Goal: Use online tool/utility: Utilize a website feature to perform a specific function

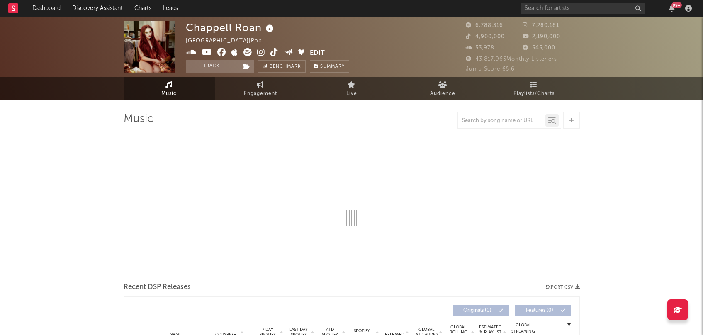
select select "6m"
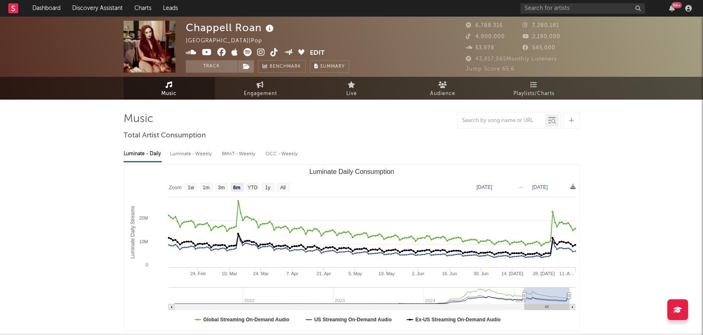
click at [17, 13] on rect at bounding box center [13, 8] width 10 height 10
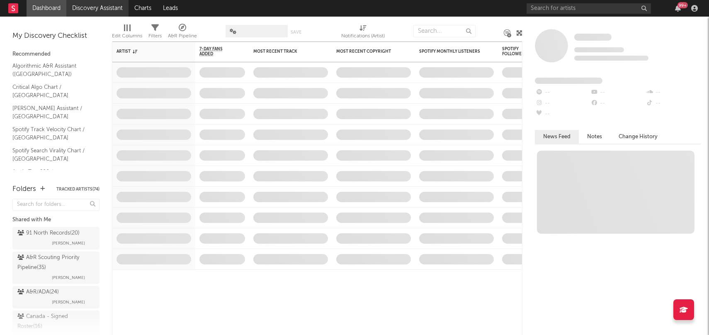
click at [104, 6] on link "Discovery Assistant" at bounding box center [97, 8] width 62 height 17
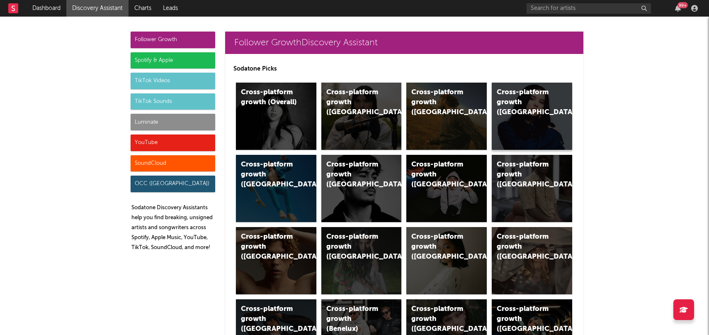
click at [524, 116] on div "Cross-platform growth ([GEOGRAPHIC_DATA])" at bounding box center [525, 102] width 56 height 30
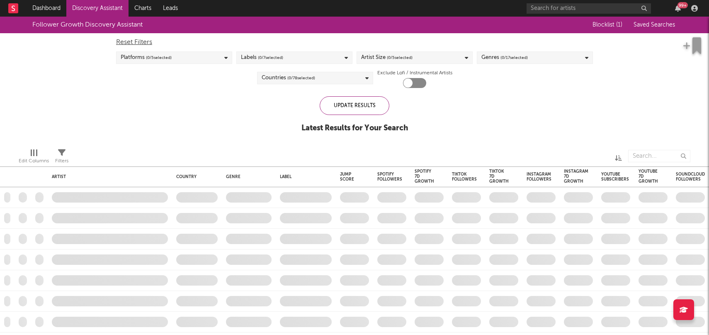
checkbox input "true"
